Goal: Check status

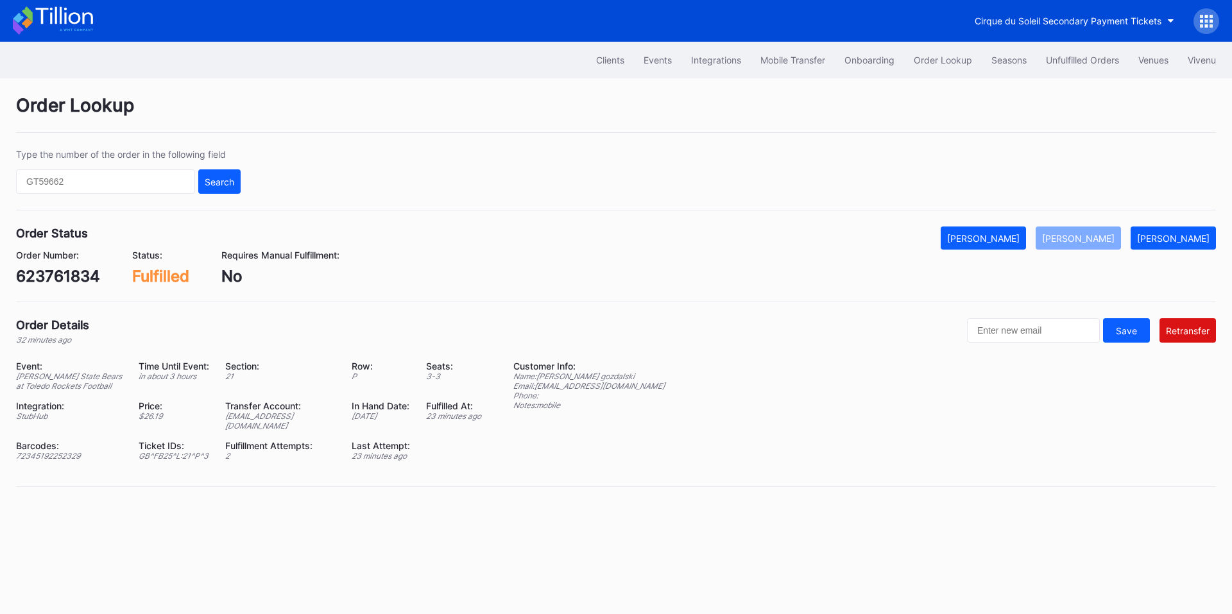
click at [168, 186] on input "text" at bounding box center [105, 181] width 179 height 24
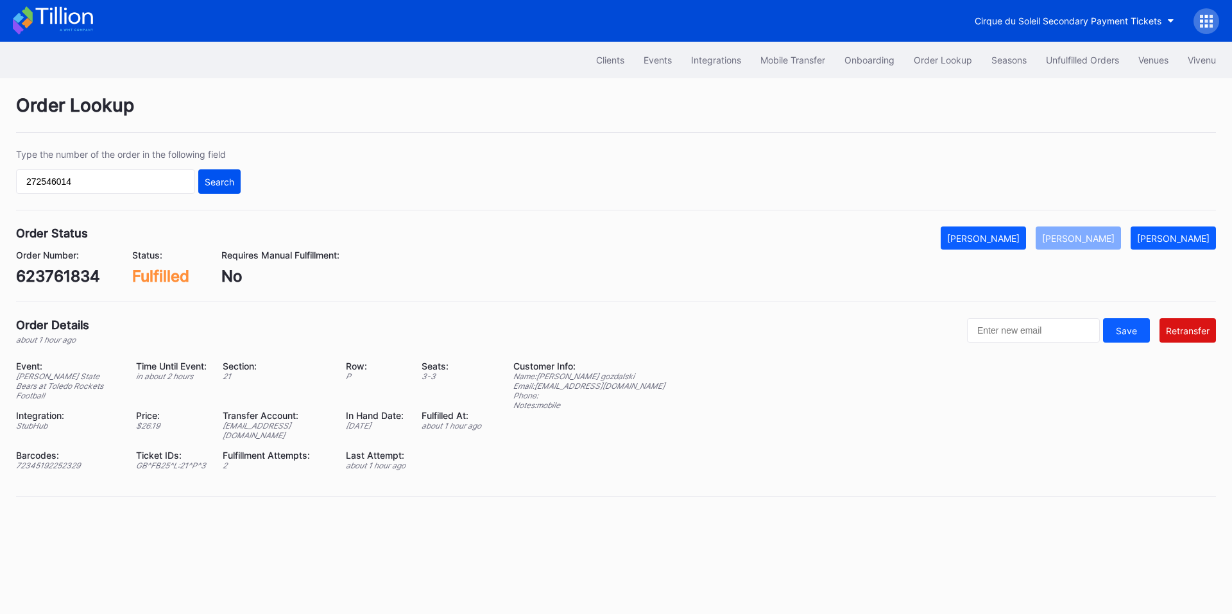
click at [210, 181] on div "Search" at bounding box center [220, 181] width 30 height 11
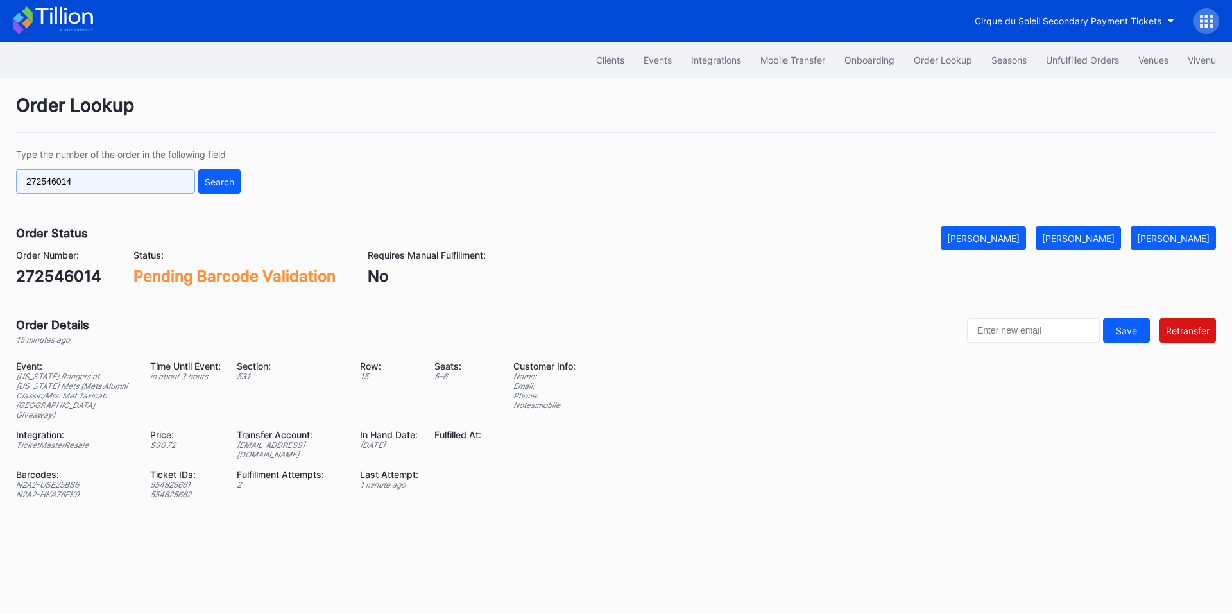
click at [151, 181] on input "272546014" at bounding box center [105, 181] width 179 height 24
paste input "623765539"
type input "623765539"
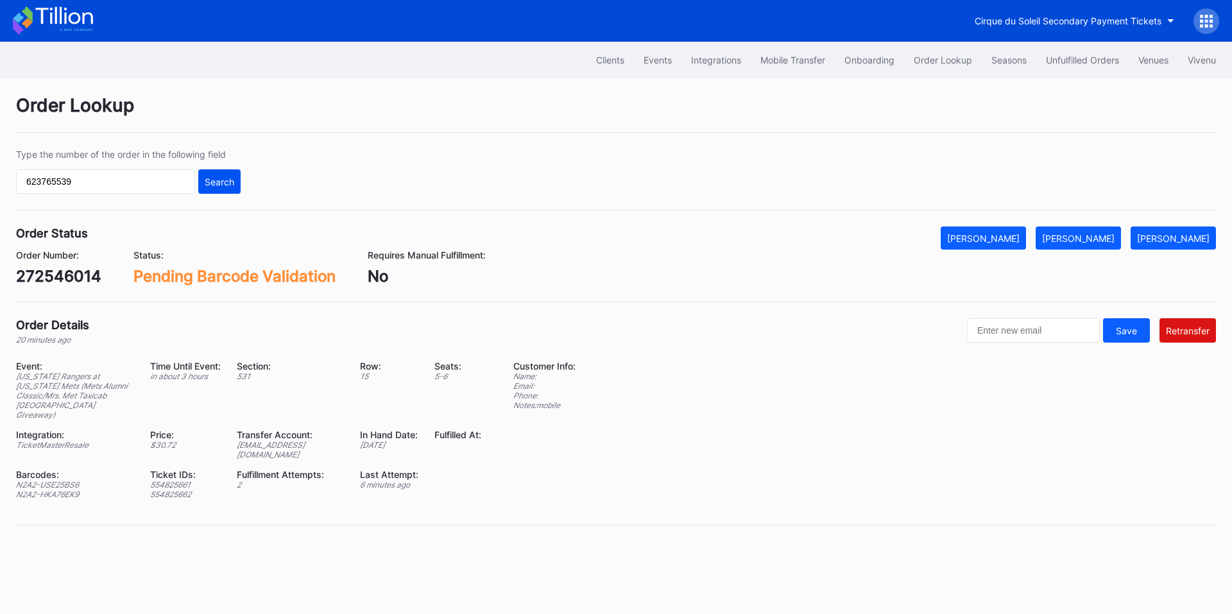
click at [220, 180] on div "Search" at bounding box center [220, 181] width 30 height 11
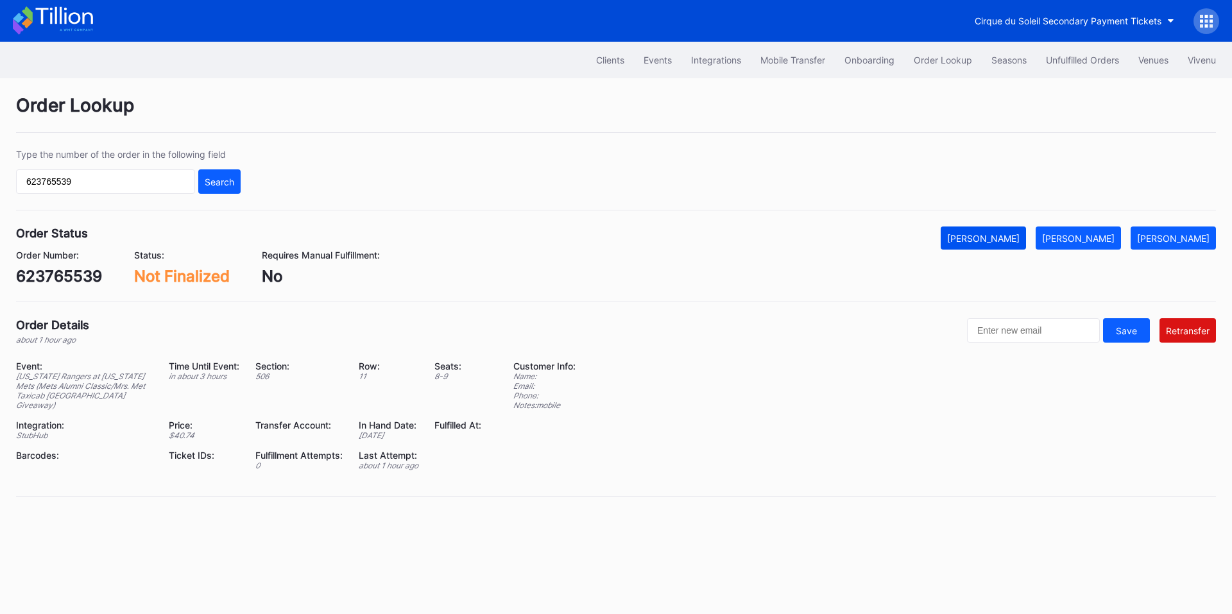
click at [1013, 237] on div "[PERSON_NAME]" at bounding box center [983, 238] width 72 height 11
